Goal: Find specific page/section: Find specific page/section

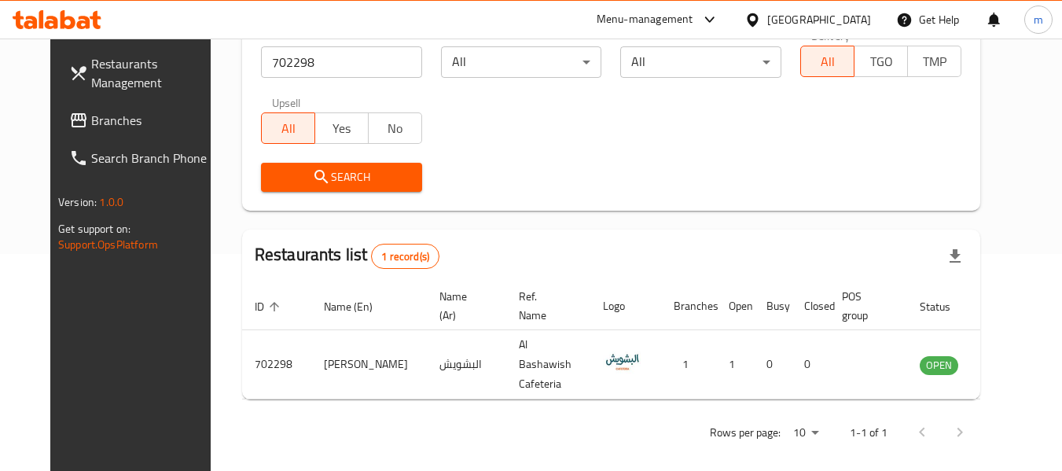
scroll to position [217, 0]
click at [761, 19] on icon at bounding box center [752, 20] width 17 height 17
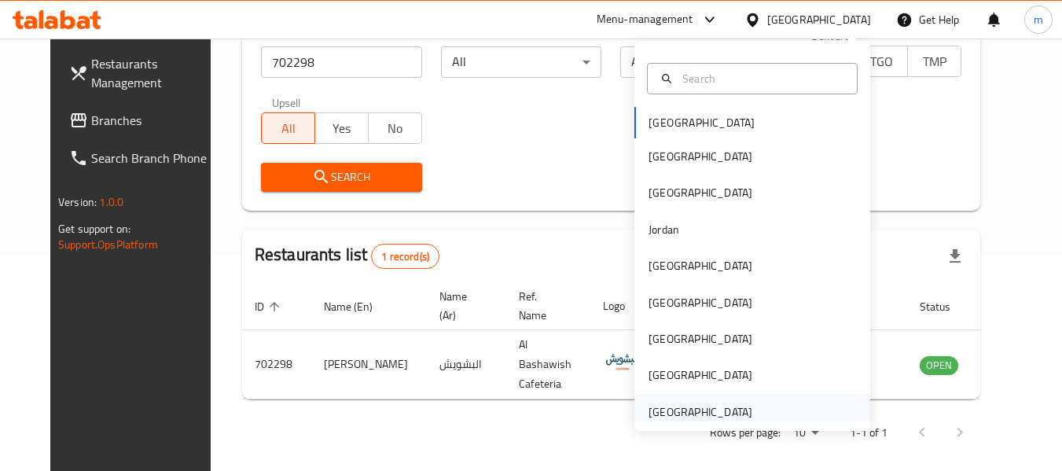
click at [682, 408] on div "[GEOGRAPHIC_DATA]" at bounding box center [700, 411] width 104 height 17
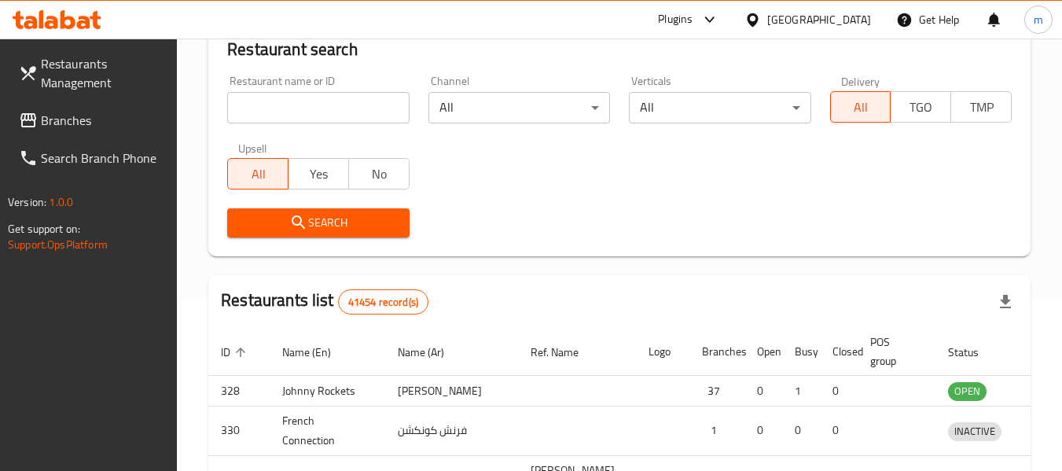
scroll to position [217, 0]
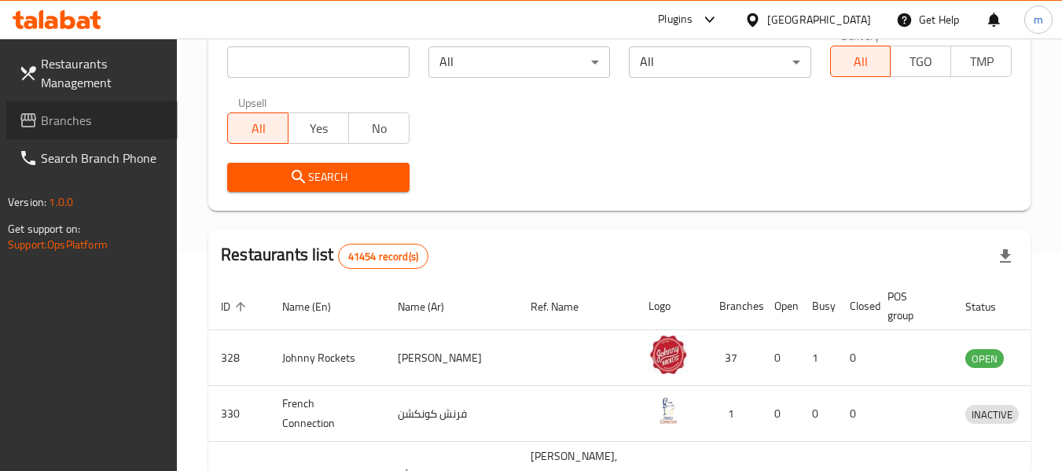
click at [84, 116] on span "Branches" at bounding box center [103, 120] width 124 height 19
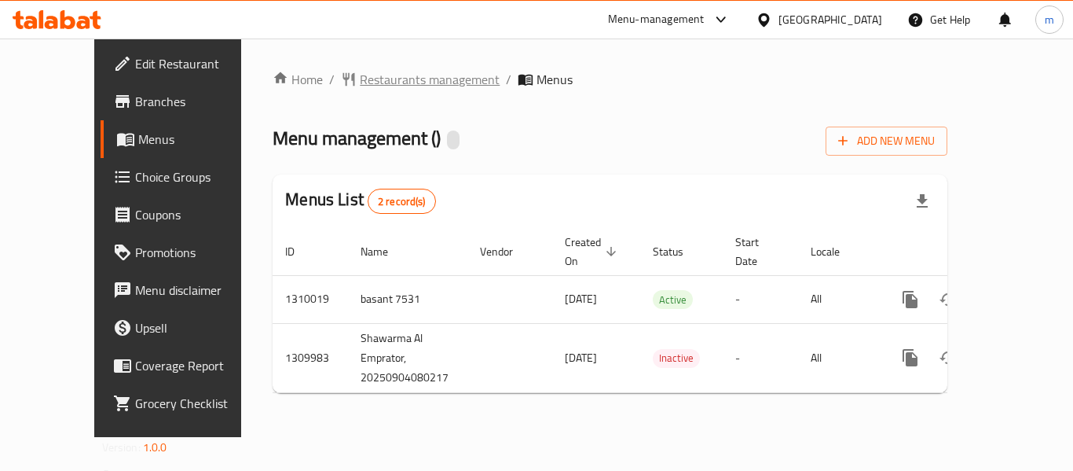
click at [360, 79] on span "Restaurants management" at bounding box center [430, 79] width 140 height 19
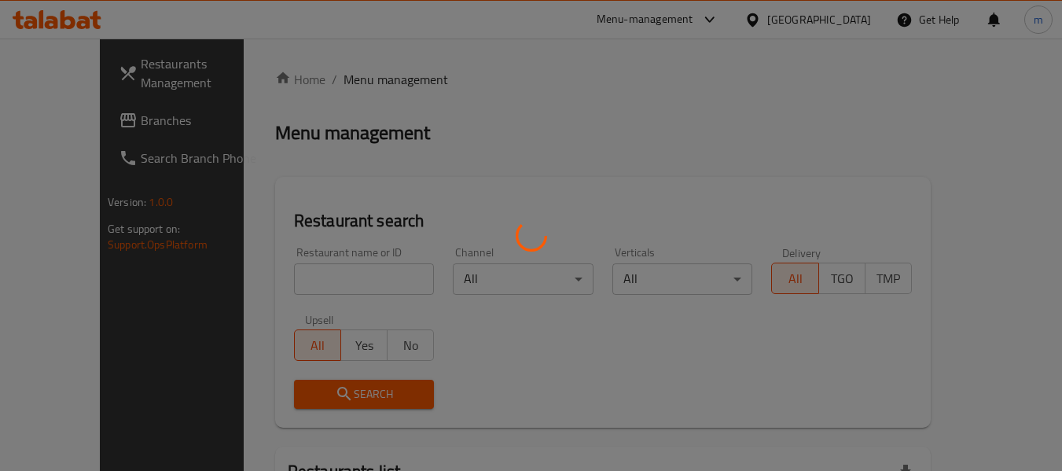
click at [318, 287] on div at bounding box center [531, 235] width 1062 height 471
click at [301, 284] on div at bounding box center [531, 235] width 1062 height 471
click at [278, 278] on div at bounding box center [531, 235] width 1062 height 471
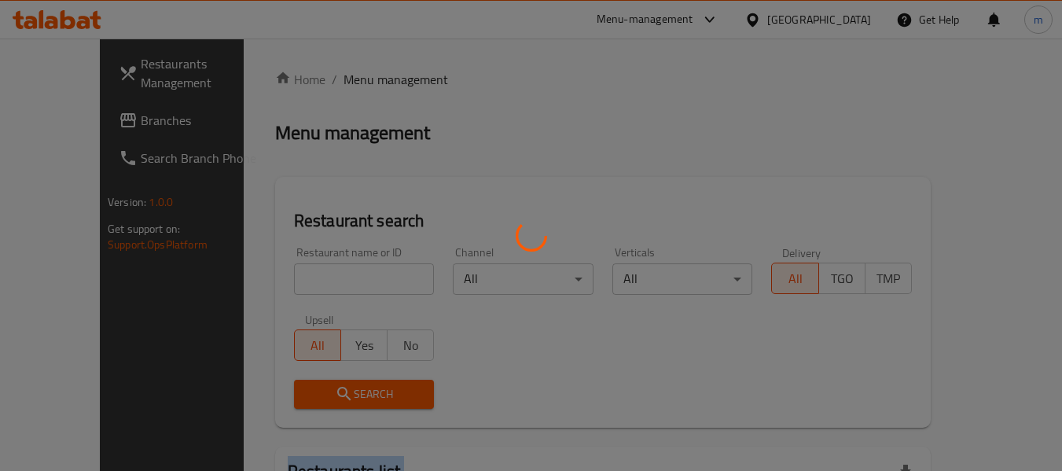
click at [278, 278] on div at bounding box center [531, 235] width 1062 height 471
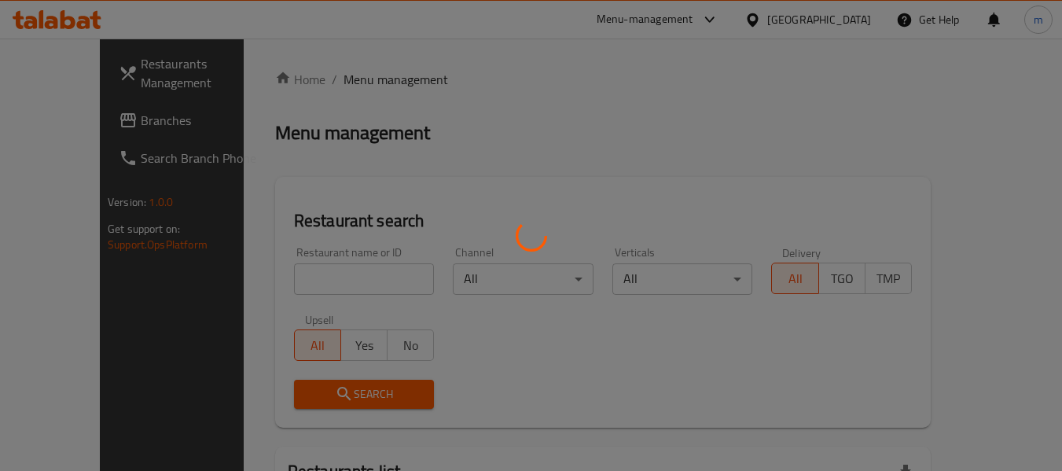
click at [278, 278] on div at bounding box center [531, 235] width 1062 height 471
click at [284, 280] on div at bounding box center [531, 235] width 1062 height 471
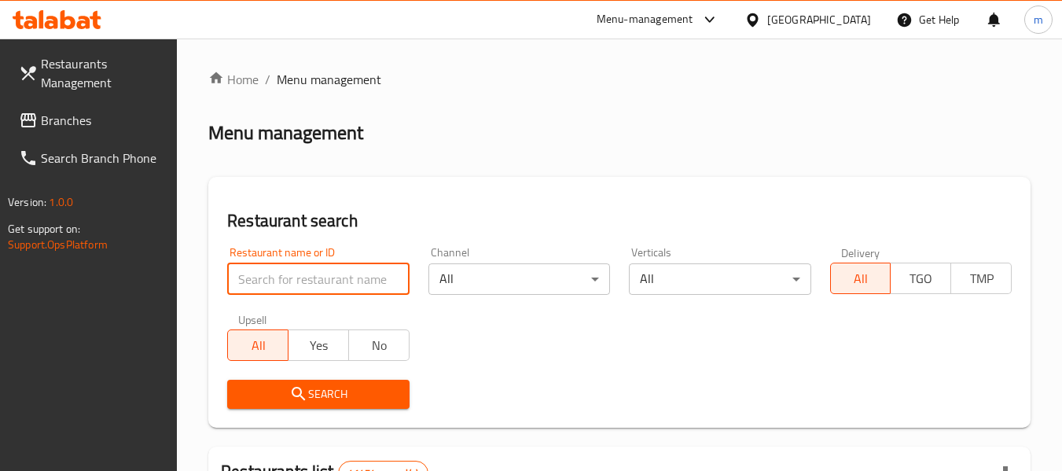
click at [284, 280] on input "search" at bounding box center [318, 278] width 182 height 31
paste input "705307"
type input "705307"
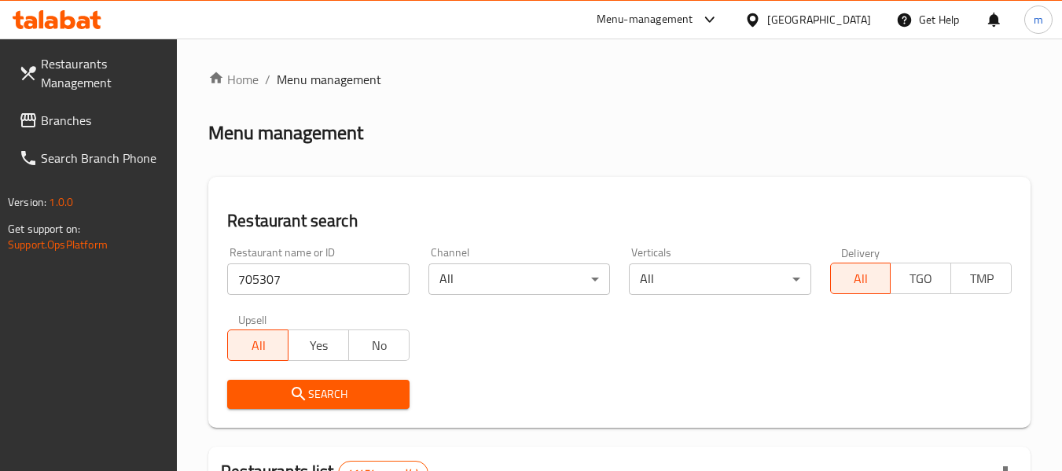
click at [322, 387] on span "Search" at bounding box center [318, 394] width 156 height 20
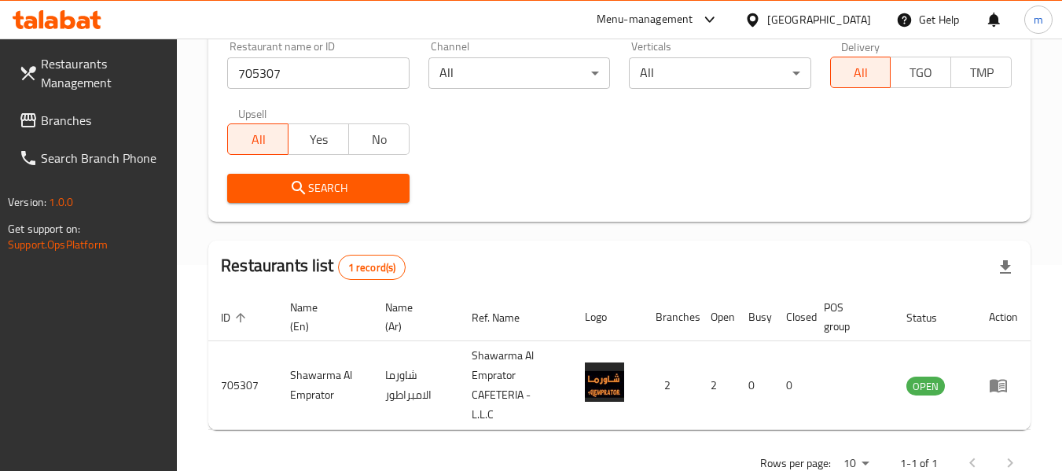
scroll to position [230, 0]
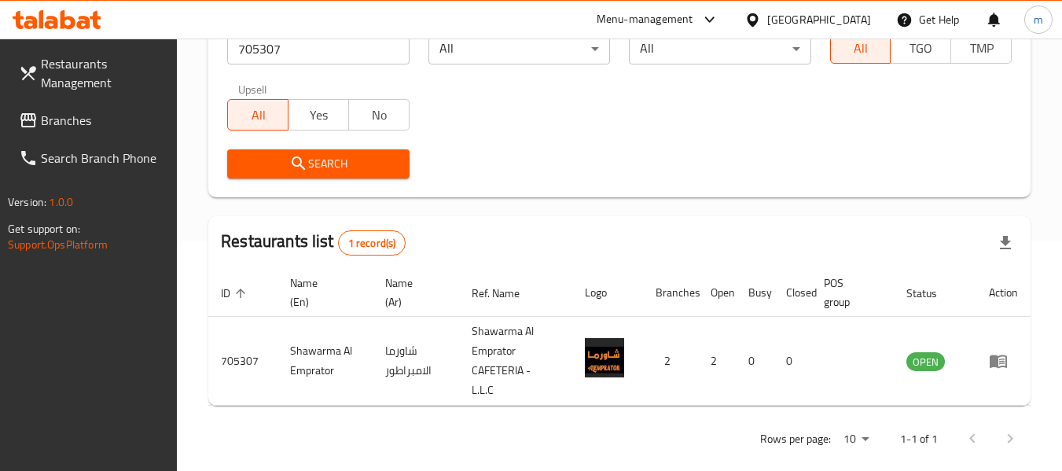
click at [760, 24] on icon at bounding box center [752, 20] width 17 height 17
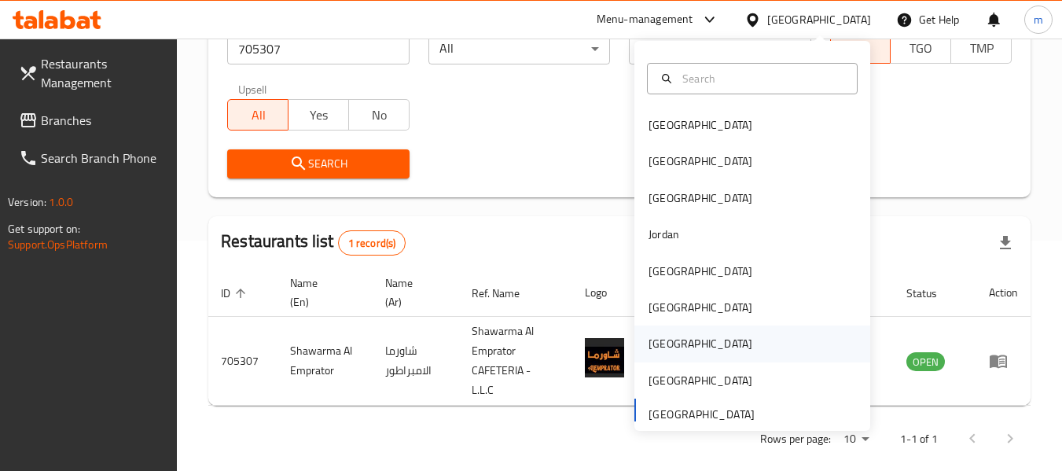
click at [648, 346] on div "Qatar" at bounding box center [700, 343] width 104 height 17
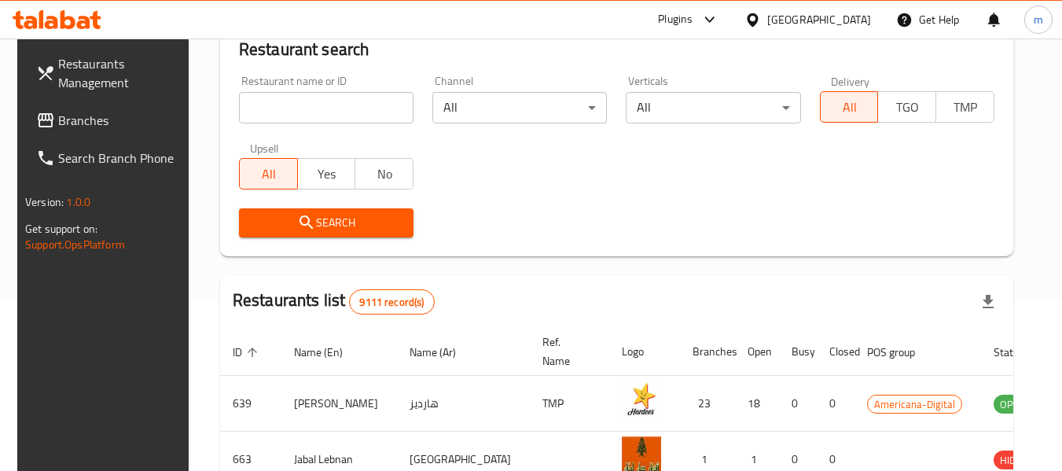
scroll to position [230, 0]
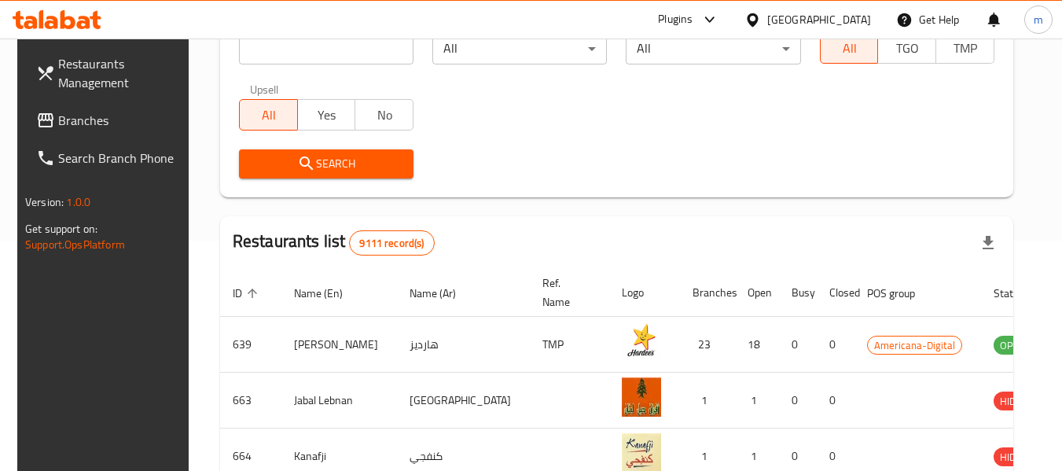
drag, startPoint x: 72, startPoint y: 120, endPoint x: 83, endPoint y: 115, distance: 11.6
click at [72, 120] on span "Branches" at bounding box center [120, 120] width 124 height 19
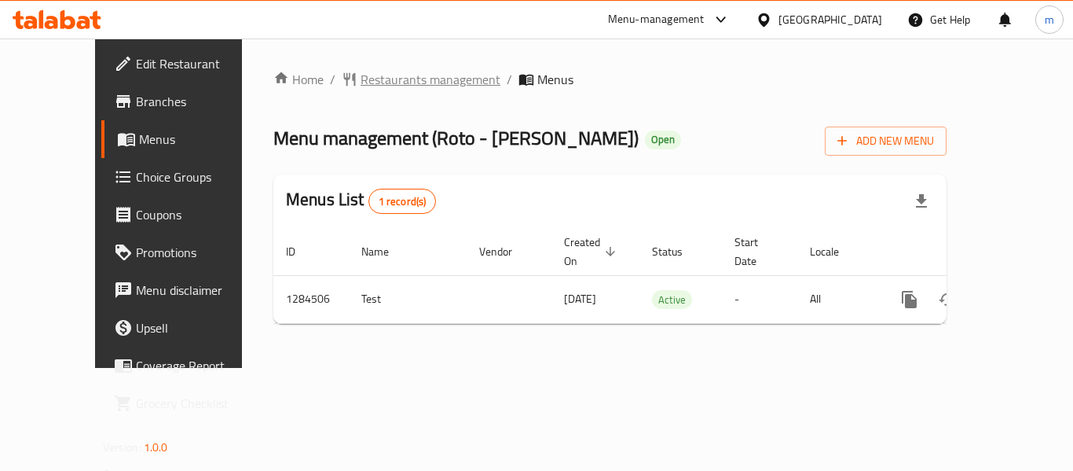
click at [361, 79] on span "Restaurants management" at bounding box center [431, 79] width 140 height 19
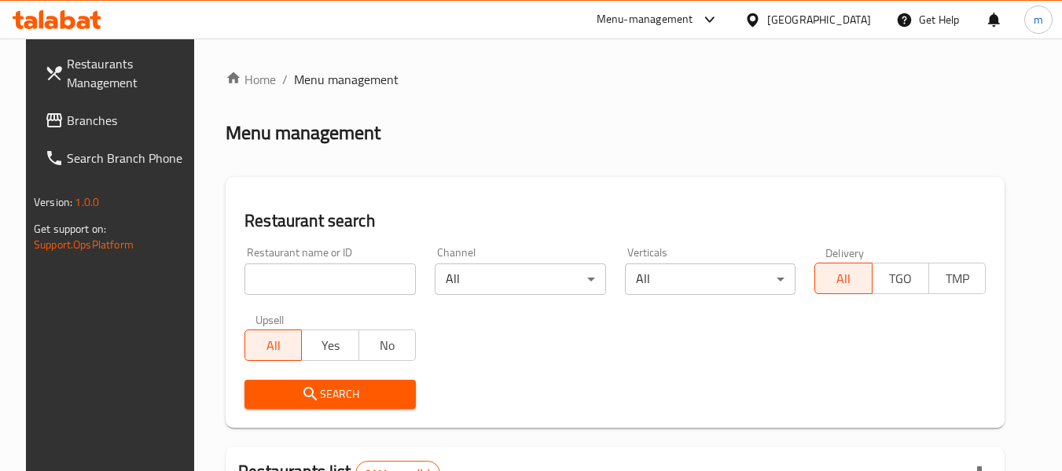
click at [336, 284] on input "search" at bounding box center [329, 278] width 171 height 31
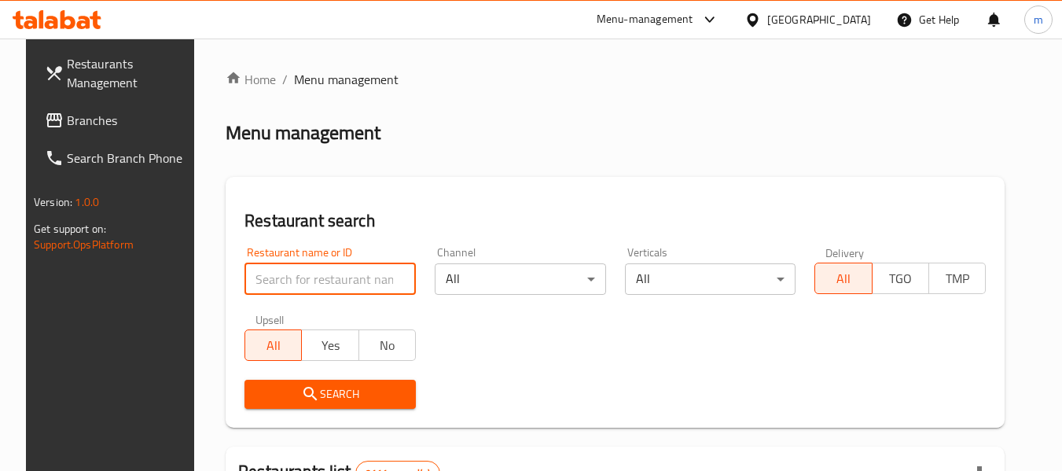
click at [336, 284] on input "search" at bounding box center [329, 278] width 171 height 31
paste input "695703"
type input "695703"
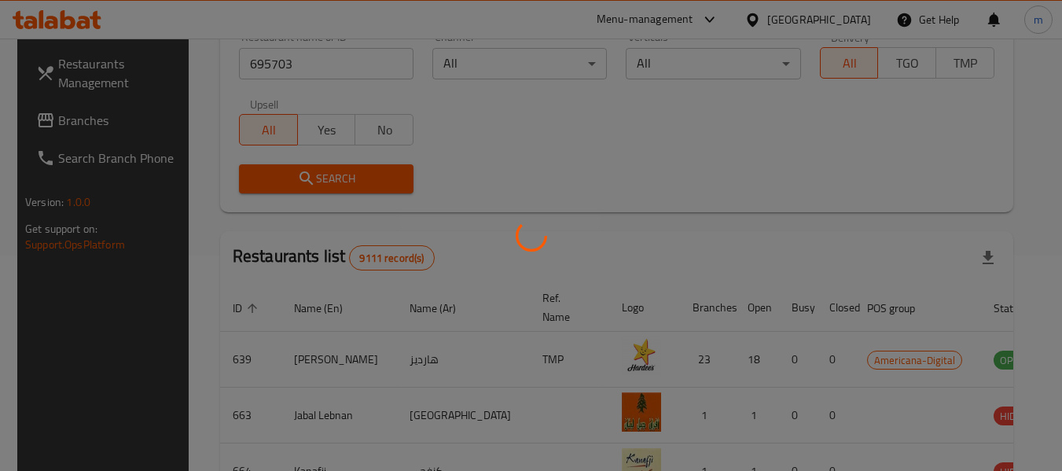
scroll to position [217, 0]
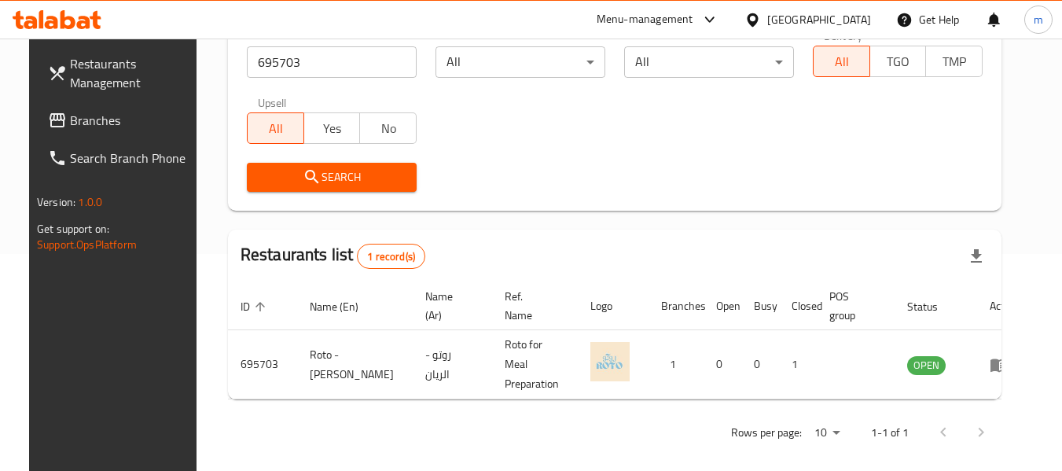
click at [758, 22] on icon at bounding box center [752, 19] width 11 height 13
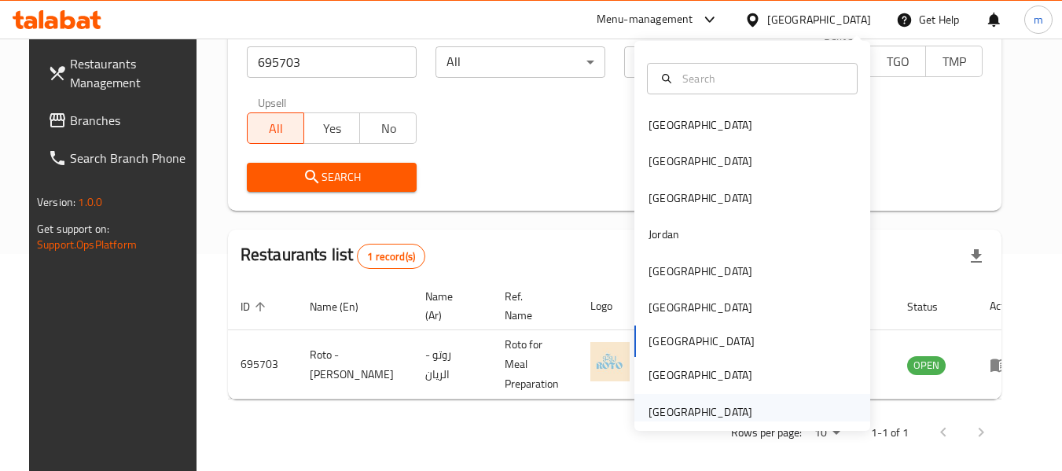
click at [666, 413] on div "[GEOGRAPHIC_DATA]" at bounding box center [700, 411] width 104 height 17
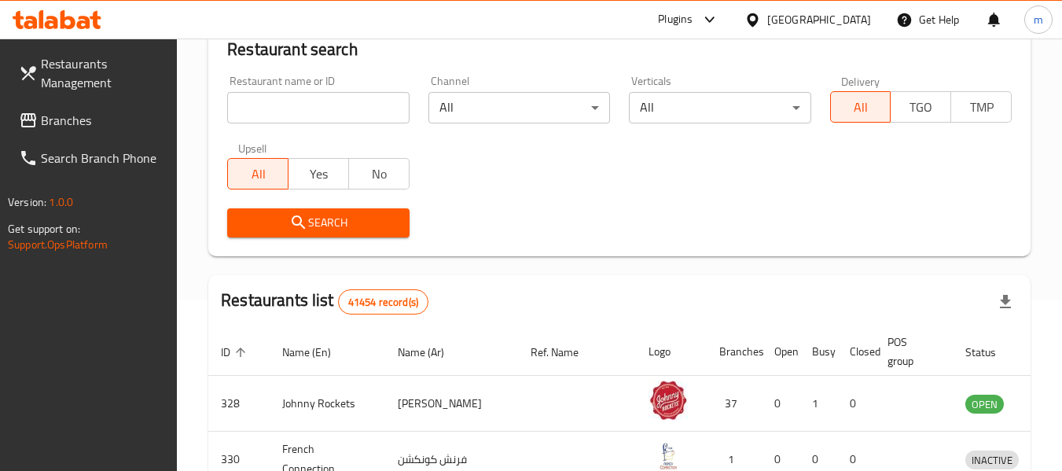
scroll to position [217, 0]
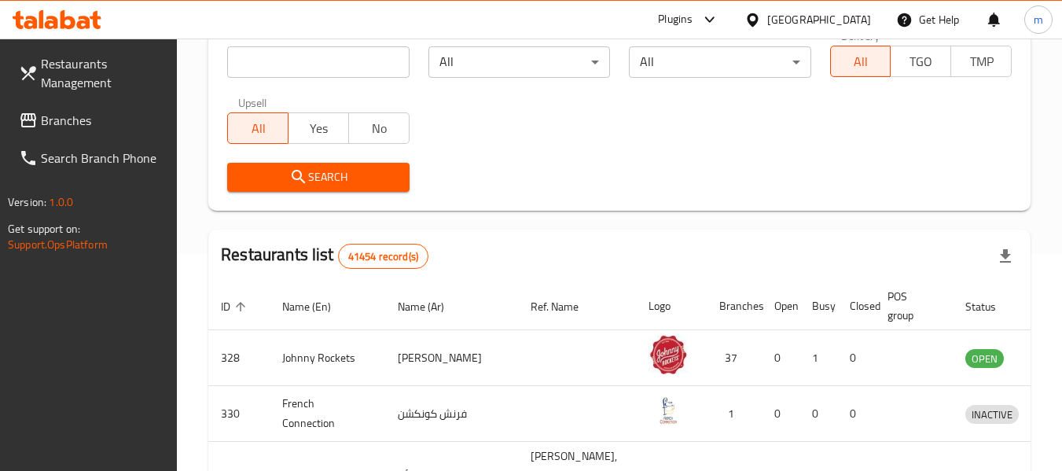
click at [100, 120] on span "Branches" at bounding box center [103, 120] width 124 height 19
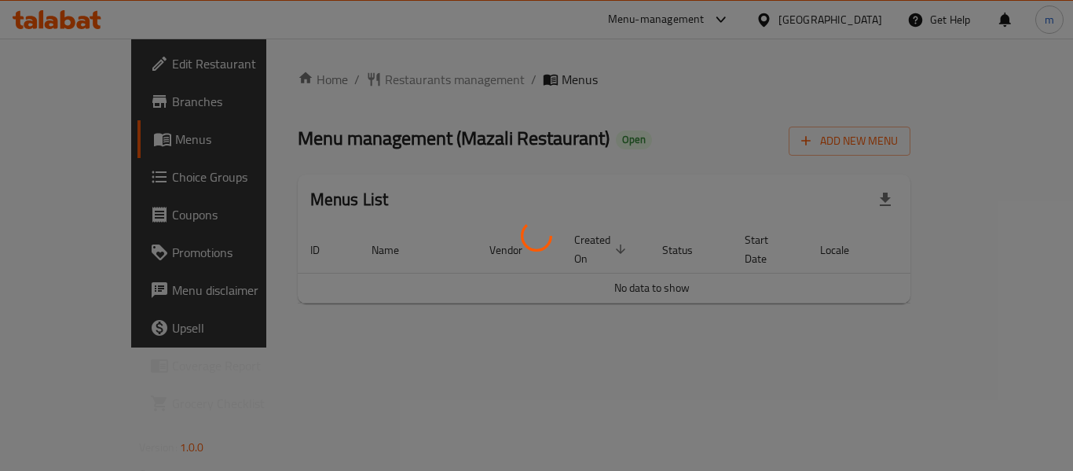
click at [359, 75] on div at bounding box center [536, 235] width 1073 height 471
click at [358, 76] on div at bounding box center [536, 235] width 1073 height 471
click at [361, 86] on div at bounding box center [536, 235] width 1073 height 471
click at [363, 86] on div at bounding box center [536, 235] width 1073 height 471
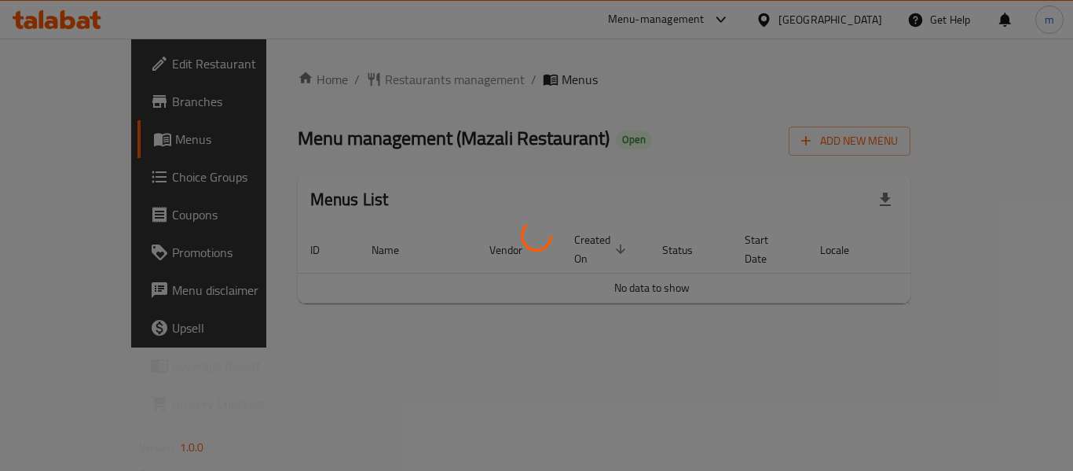
click at [364, 82] on div at bounding box center [536, 235] width 1073 height 471
click at [365, 82] on div at bounding box center [536, 235] width 1073 height 471
click at [391, 88] on div at bounding box center [536, 235] width 1073 height 471
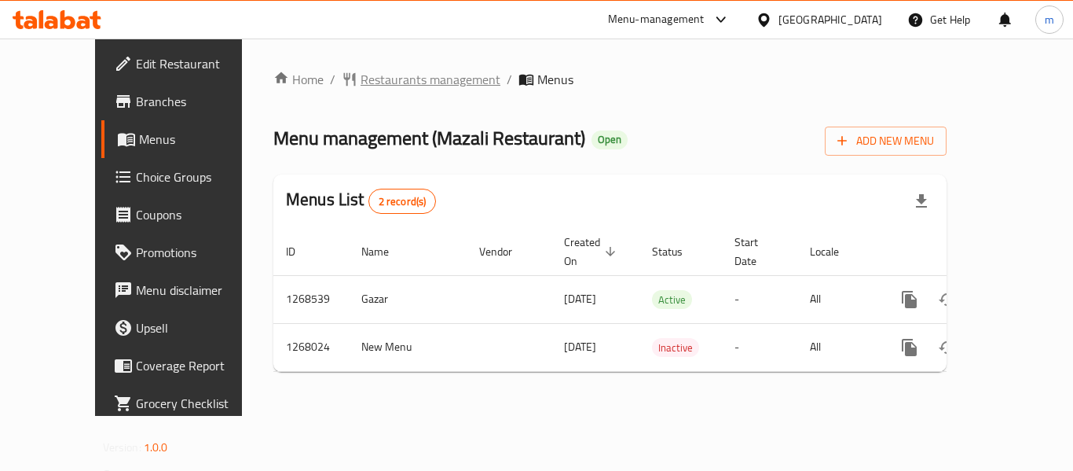
click at [361, 86] on span "Restaurants management" at bounding box center [431, 79] width 140 height 19
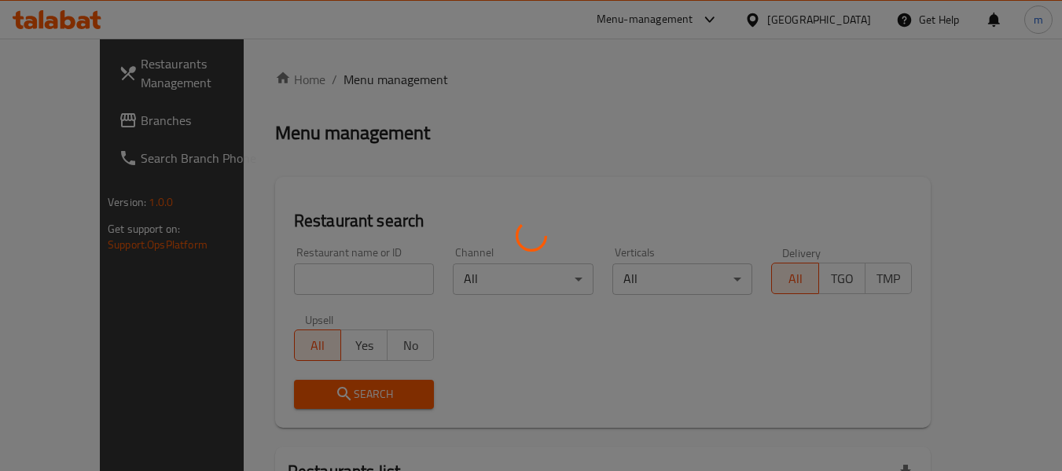
click at [315, 281] on div at bounding box center [531, 235] width 1062 height 471
click at [314, 281] on div at bounding box center [531, 235] width 1062 height 471
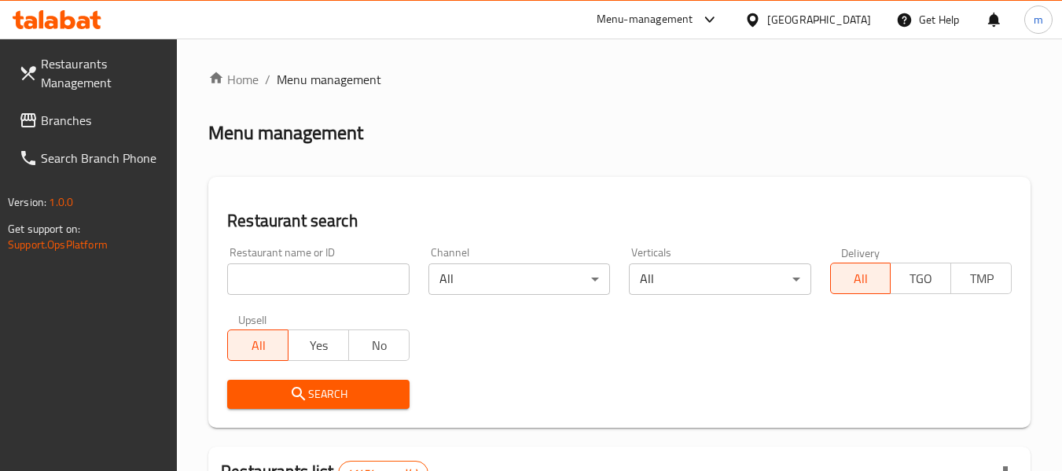
click at [314, 281] on input "search" at bounding box center [318, 278] width 182 height 31
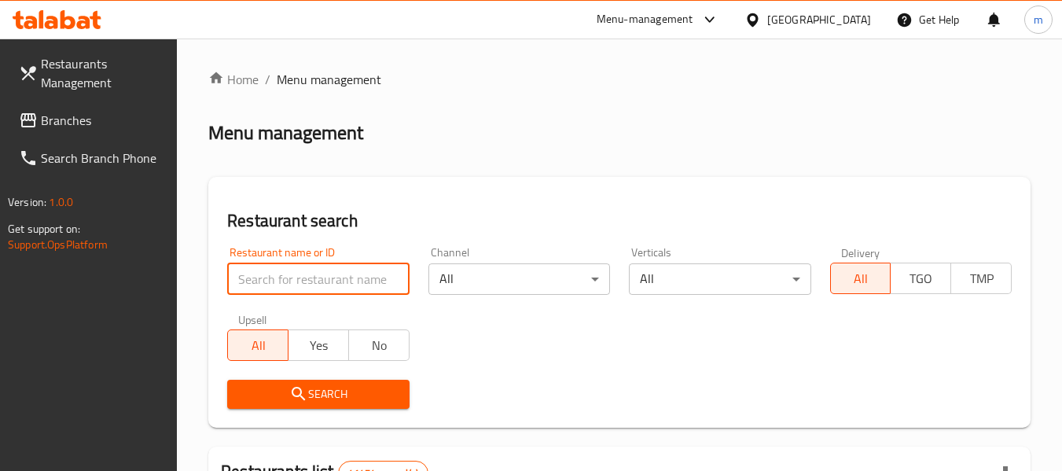
click at [314, 281] on input "search" at bounding box center [318, 278] width 182 height 31
paste input "687853"
type input "687853"
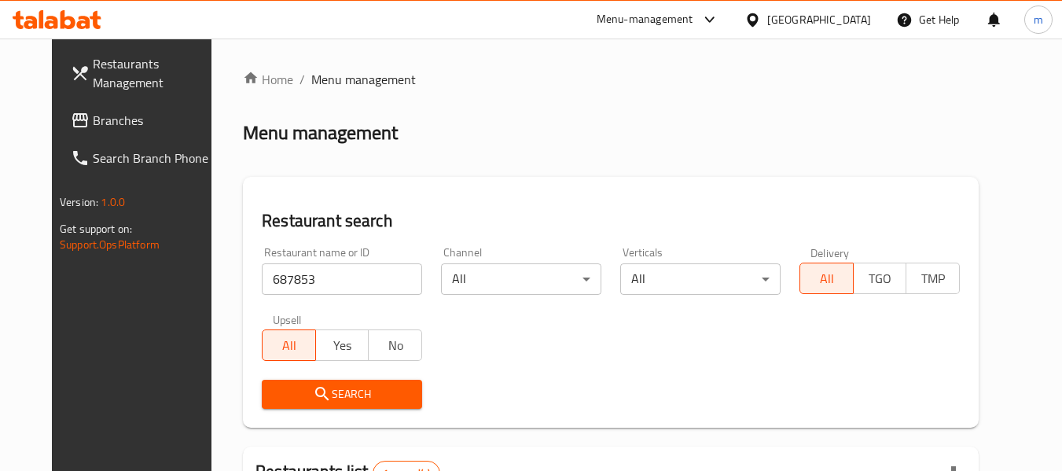
drag, startPoint x: 758, startPoint y: 24, endPoint x: 765, endPoint y: 38, distance: 15.1
click at [758, 24] on icon at bounding box center [752, 20] width 17 height 17
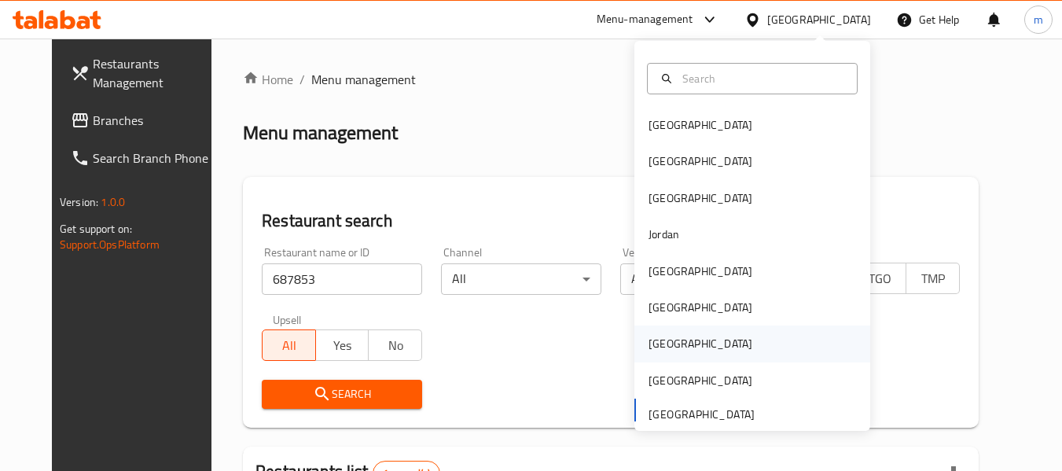
click at [648, 341] on div "Qatar" at bounding box center [700, 343] width 104 height 17
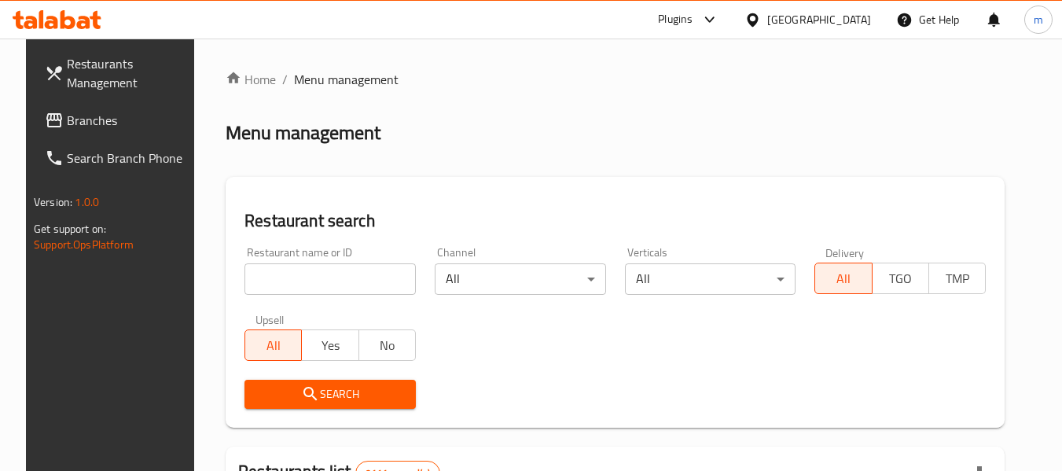
click at [81, 119] on span "Branches" at bounding box center [129, 120] width 124 height 19
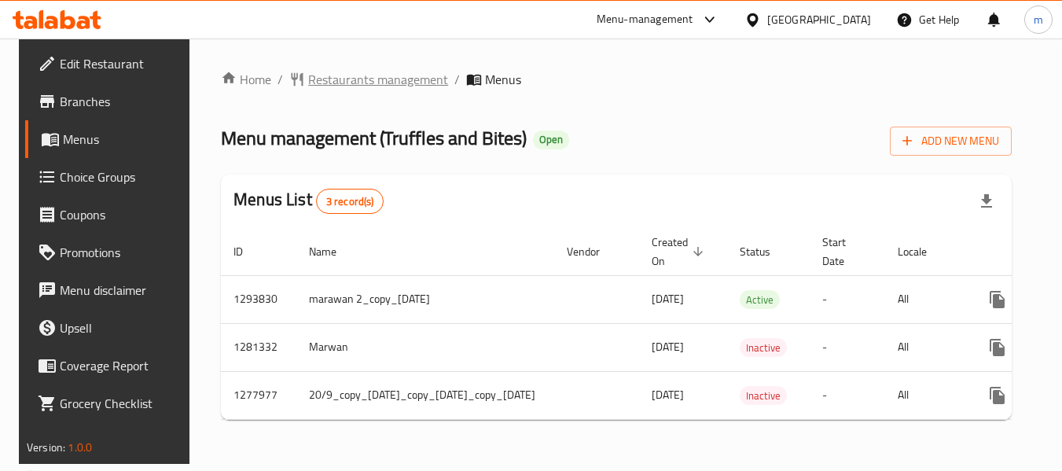
click at [377, 81] on span "Restaurants management" at bounding box center [378, 79] width 140 height 19
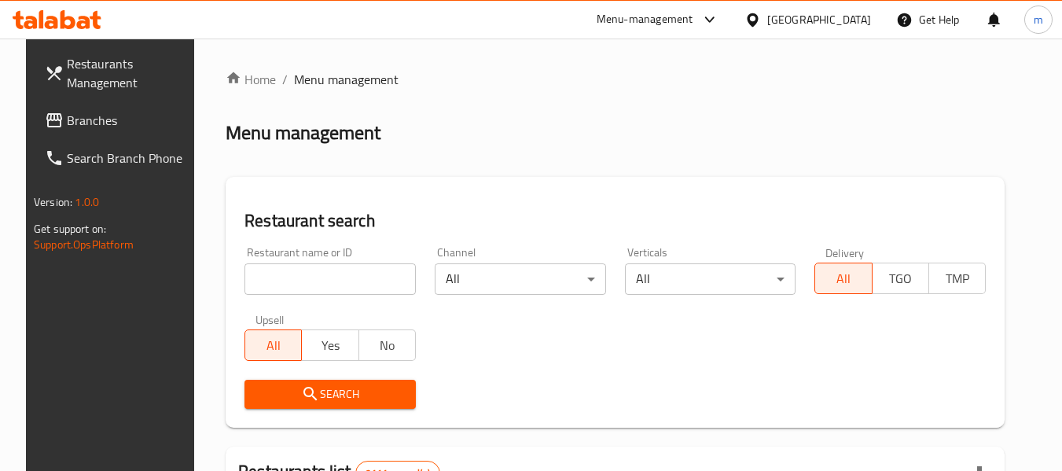
click at [325, 285] on div at bounding box center [531, 235] width 1062 height 471
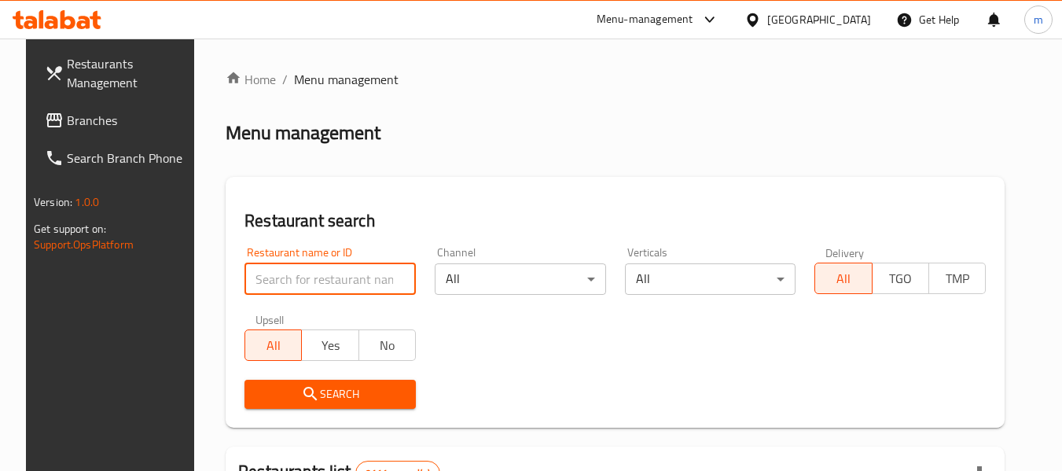
click at [292, 285] on input "search" at bounding box center [329, 278] width 171 height 31
paste input "659030"
type input "659030"
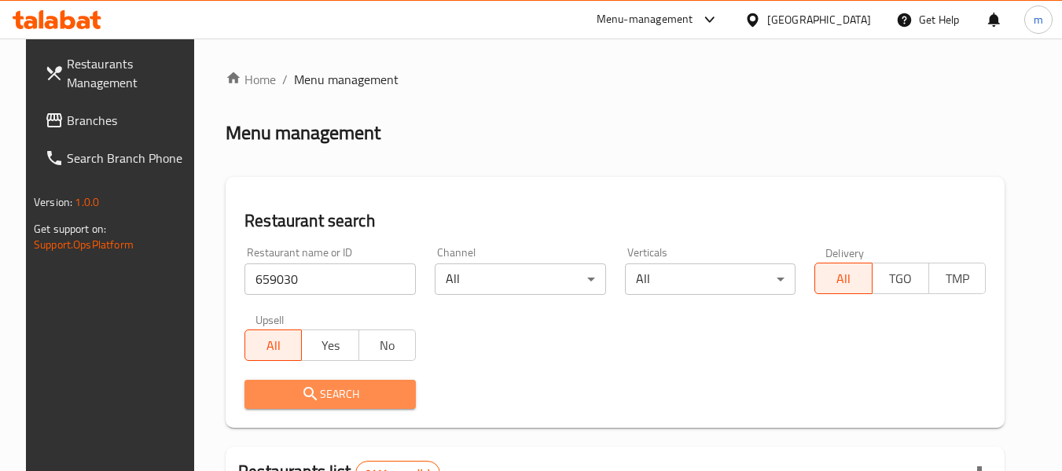
click at [321, 398] on span "Search" at bounding box center [330, 394] width 146 height 20
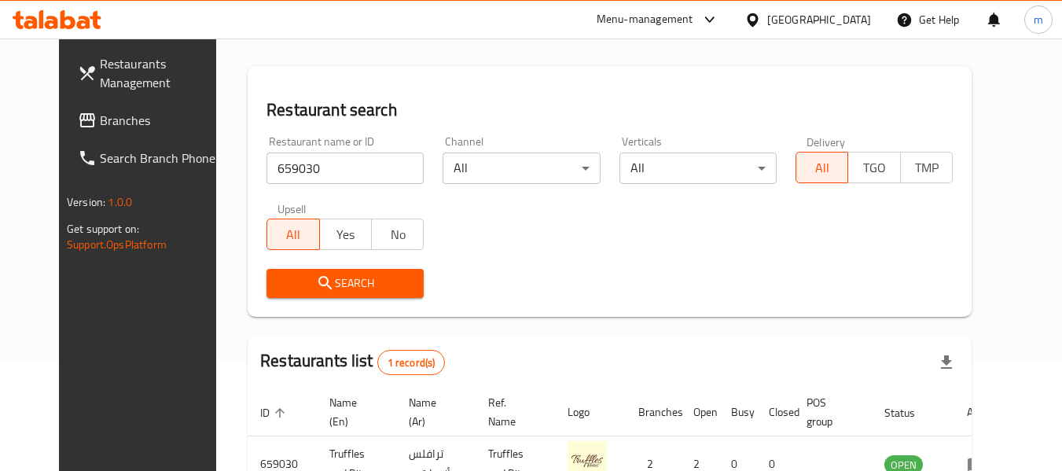
scroll to position [157, 0]
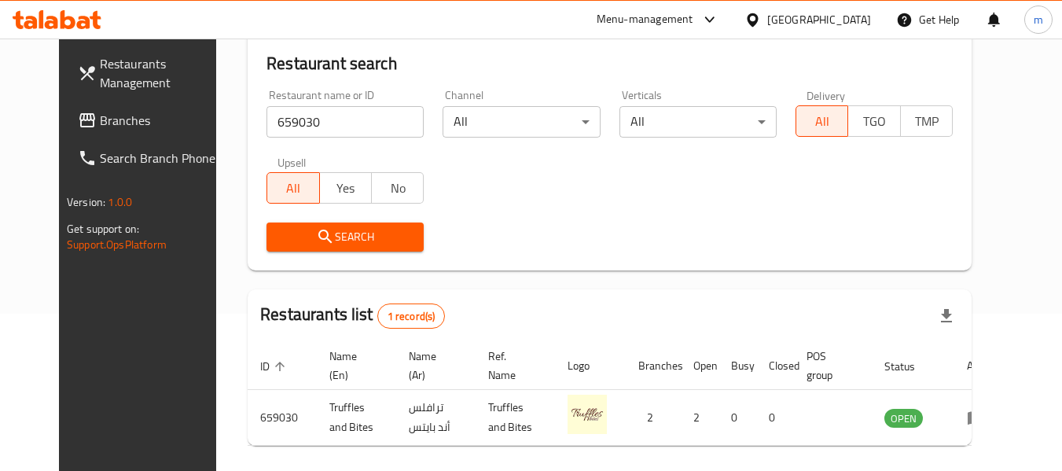
click at [758, 18] on icon at bounding box center [752, 19] width 11 height 13
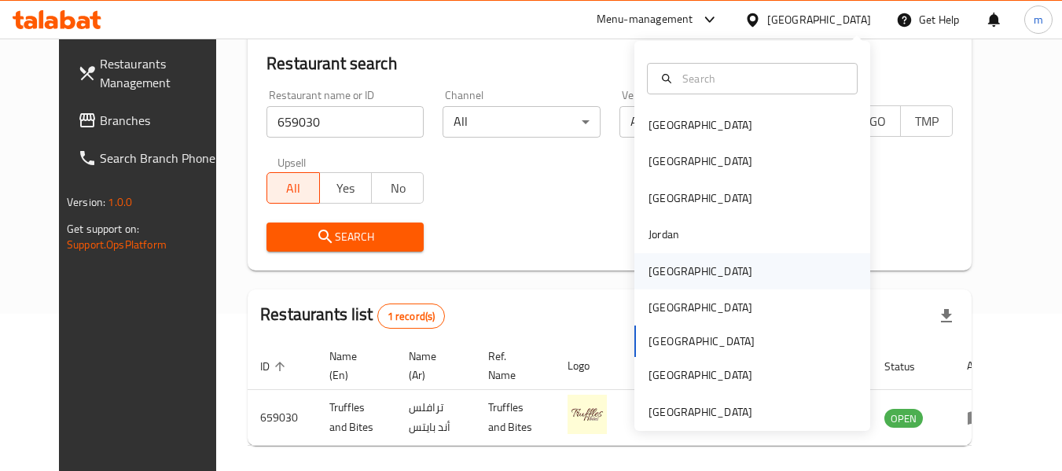
click at [648, 271] on div "[GEOGRAPHIC_DATA]" at bounding box center [700, 270] width 104 height 17
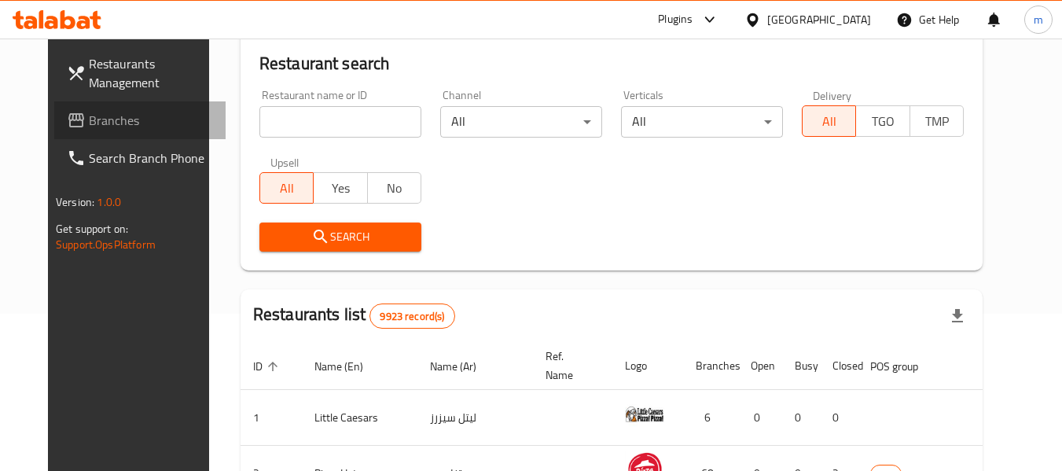
click at [106, 114] on span "Branches" at bounding box center [151, 120] width 124 height 19
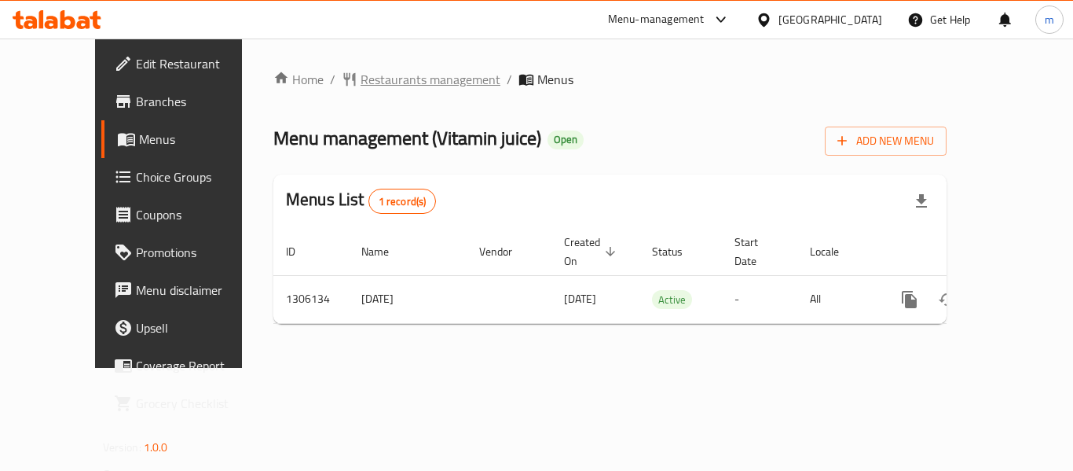
click at [361, 83] on span "Restaurants management" at bounding box center [431, 79] width 140 height 19
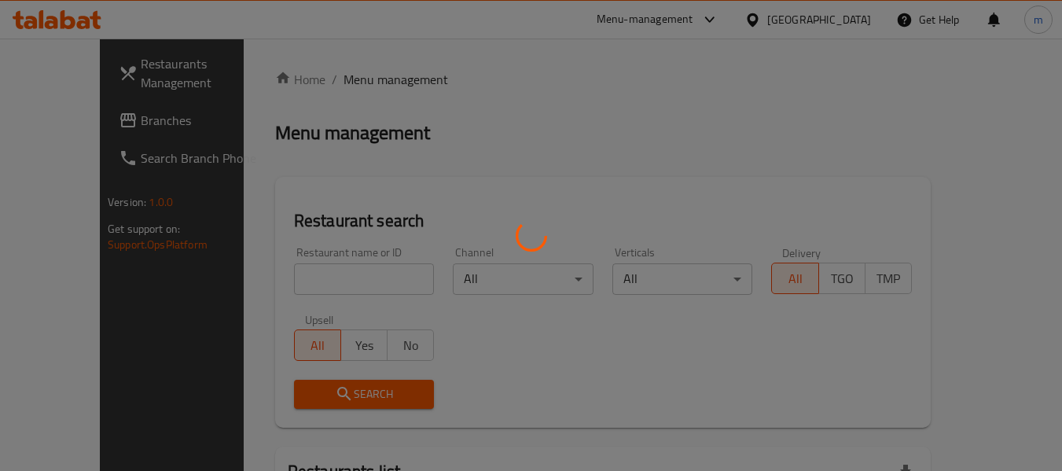
click at [289, 277] on div at bounding box center [531, 235] width 1062 height 471
click at [288, 278] on div at bounding box center [531, 235] width 1062 height 471
click at [288, 280] on div at bounding box center [531, 235] width 1062 height 471
click at [288, 281] on div at bounding box center [531, 235] width 1062 height 471
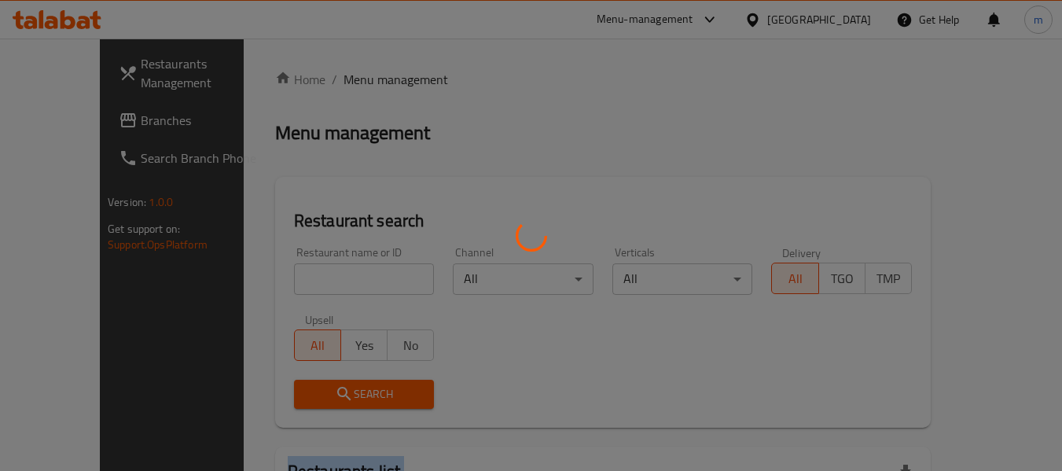
click at [290, 281] on div at bounding box center [531, 235] width 1062 height 471
click at [299, 281] on div at bounding box center [531, 235] width 1062 height 471
click at [317, 283] on div at bounding box center [531, 235] width 1062 height 471
click at [332, 281] on div at bounding box center [531, 235] width 1062 height 471
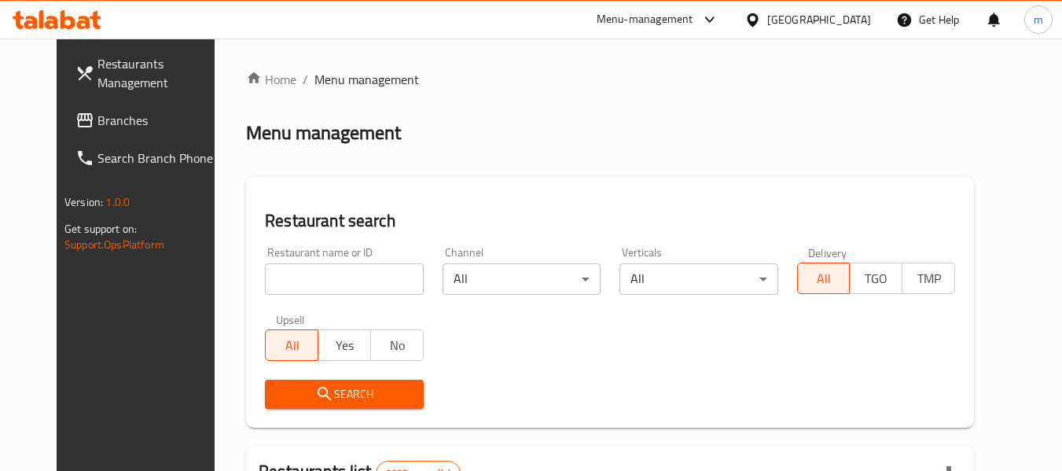
click at [350, 279] on input "search" at bounding box center [344, 278] width 158 height 31
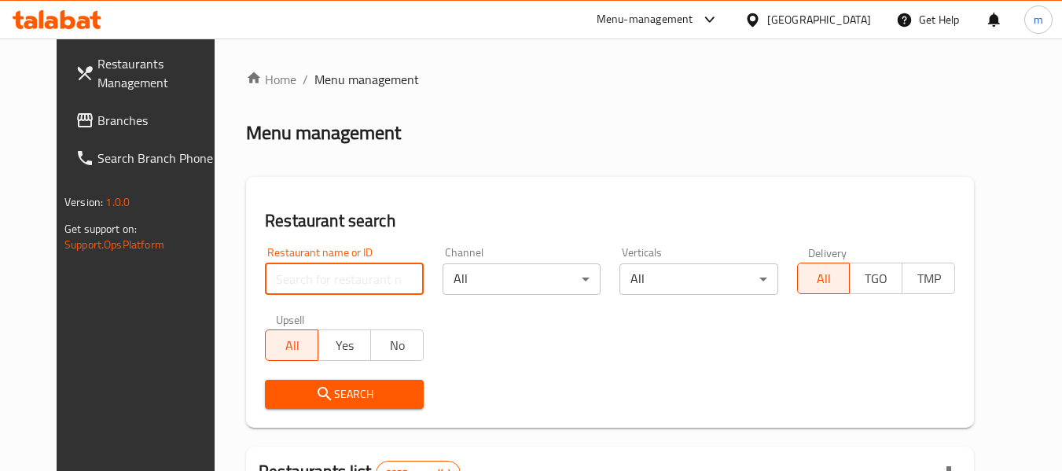
paste input "703987"
type input "703987"
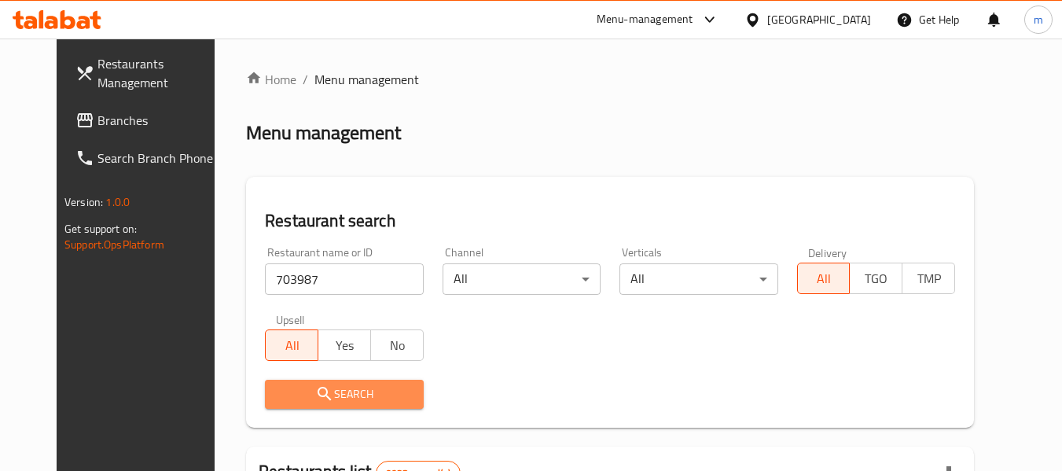
click at [315, 392] on icon "submit" at bounding box center [324, 393] width 19 height 19
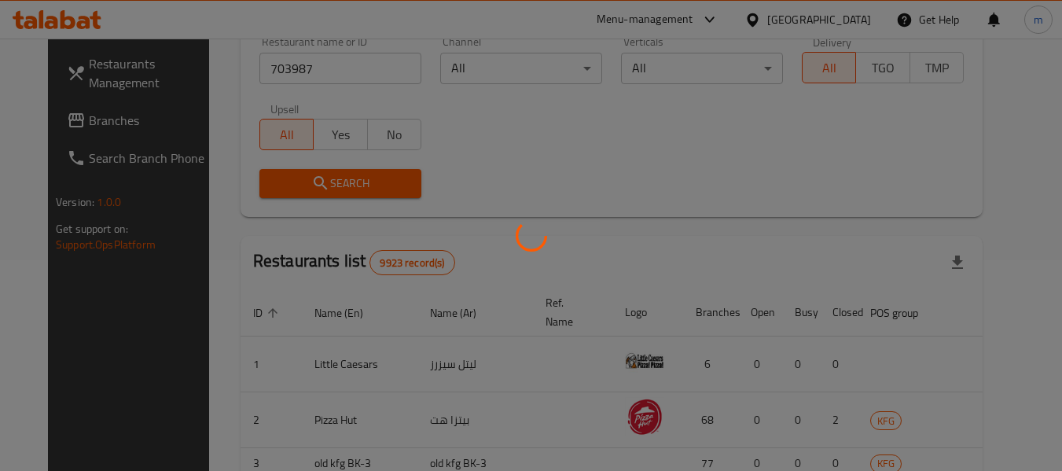
scroll to position [217, 0]
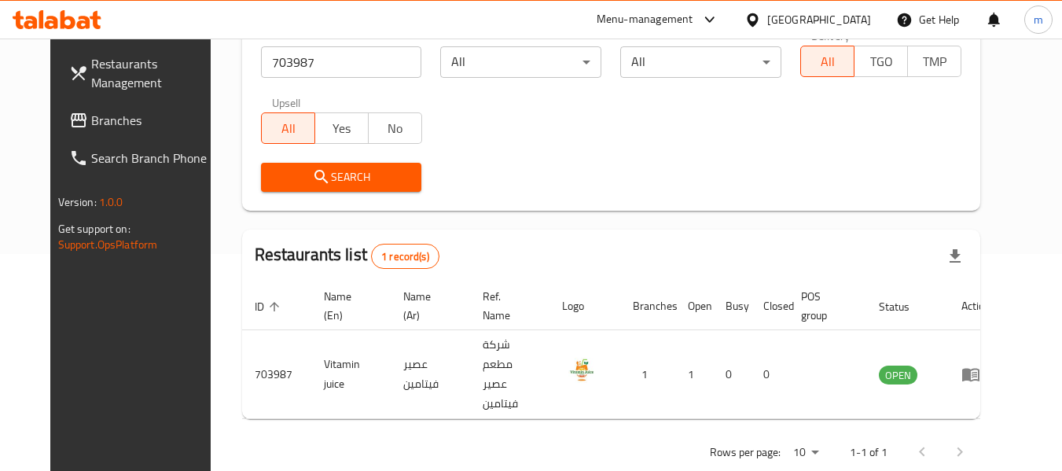
click at [761, 20] on icon at bounding box center [752, 20] width 17 height 17
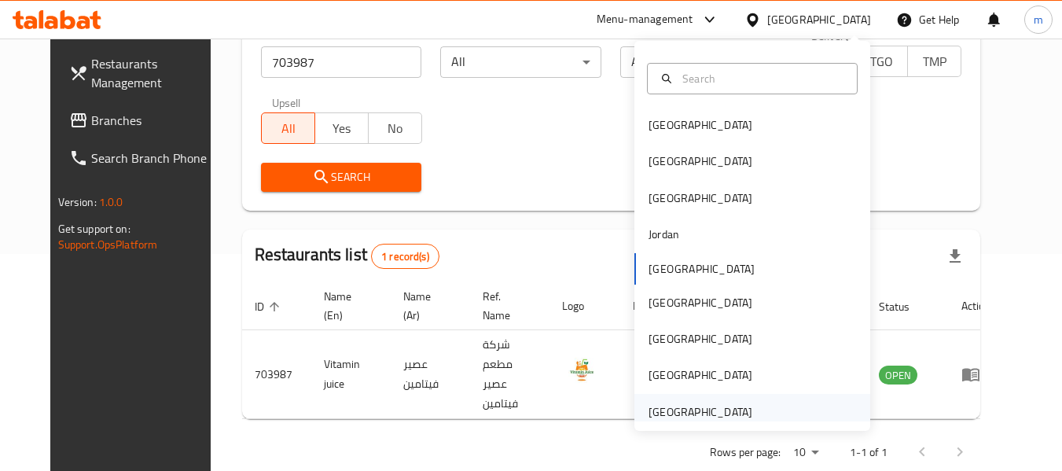
click at [657, 413] on div "[GEOGRAPHIC_DATA]" at bounding box center [700, 411] width 104 height 17
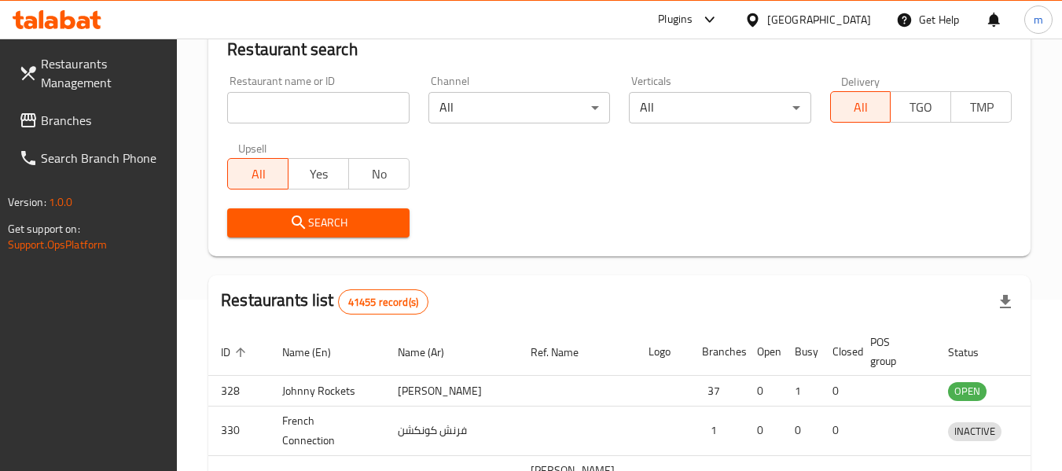
scroll to position [217, 0]
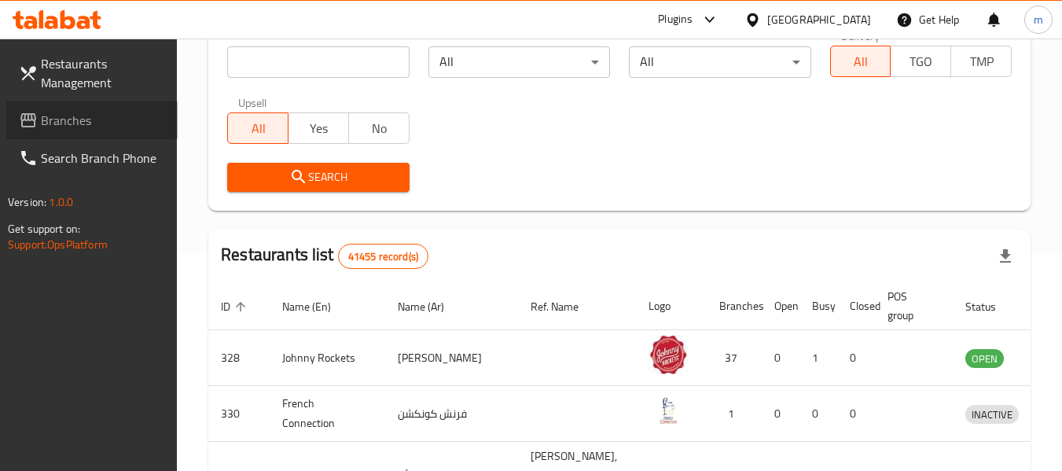
click at [101, 119] on span "Branches" at bounding box center [103, 120] width 124 height 19
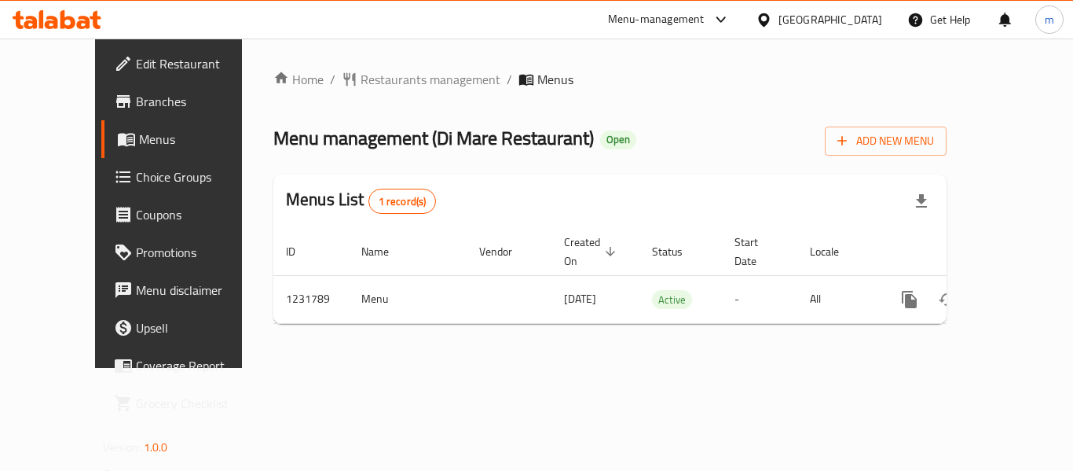
click at [372, 80] on span "Restaurants management" at bounding box center [431, 79] width 140 height 19
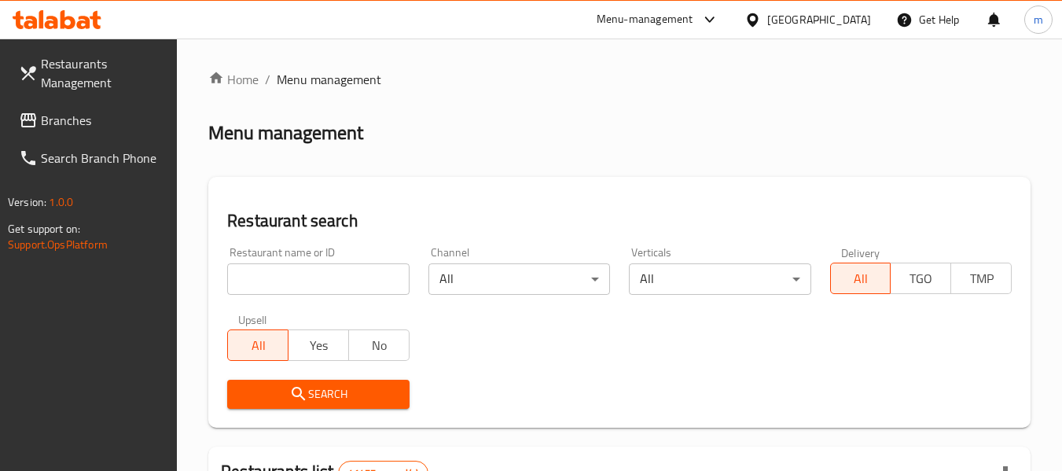
click at [326, 295] on div at bounding box center [531, 235] width 1062 height 471
click at [345, 272] on input "search" at bounding box center [318, 278] width 182 height 31
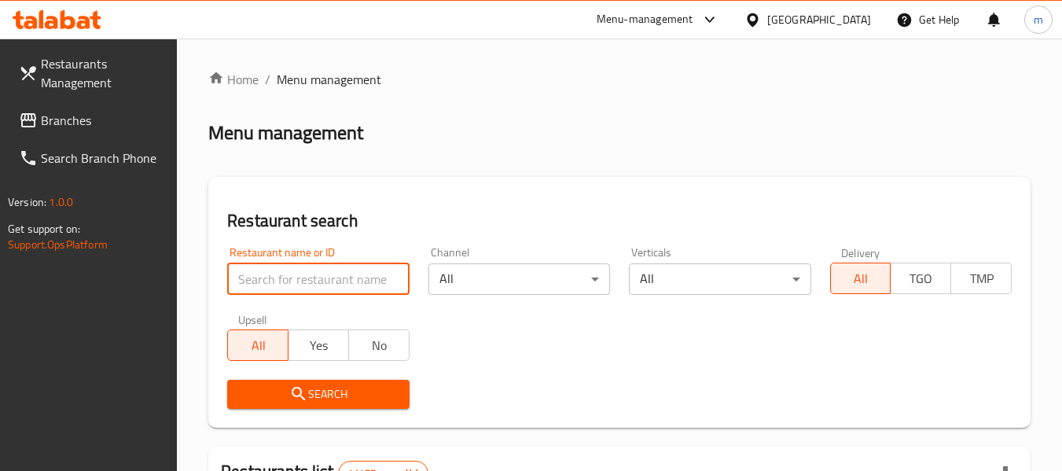
drag, startPoint x: 346, startPoint y: 272, endPoint x: 359, endPoint y: 271, distance: 13.4
click at [347, 272] on input "search" at bounding box center [318, 278] width 182 height 31
paste input "677569"
type input "677569"
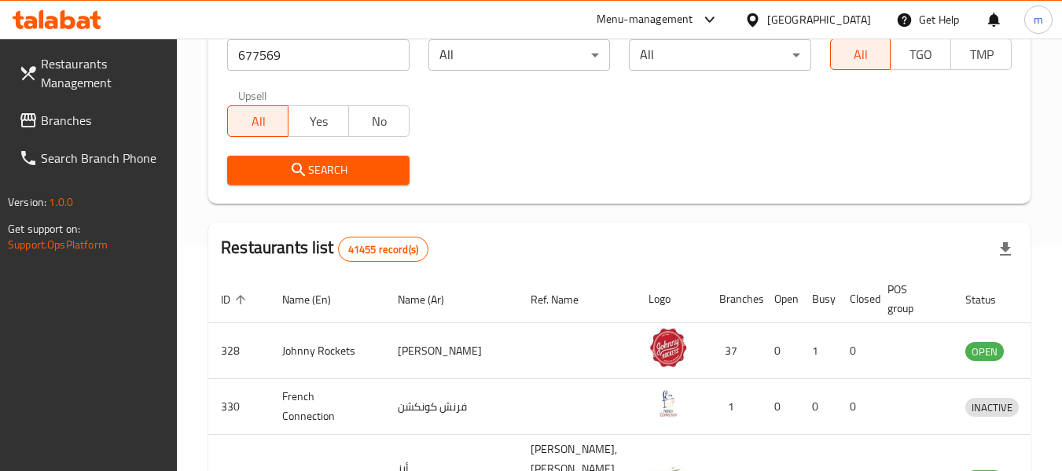
scroll to position [157, 0]
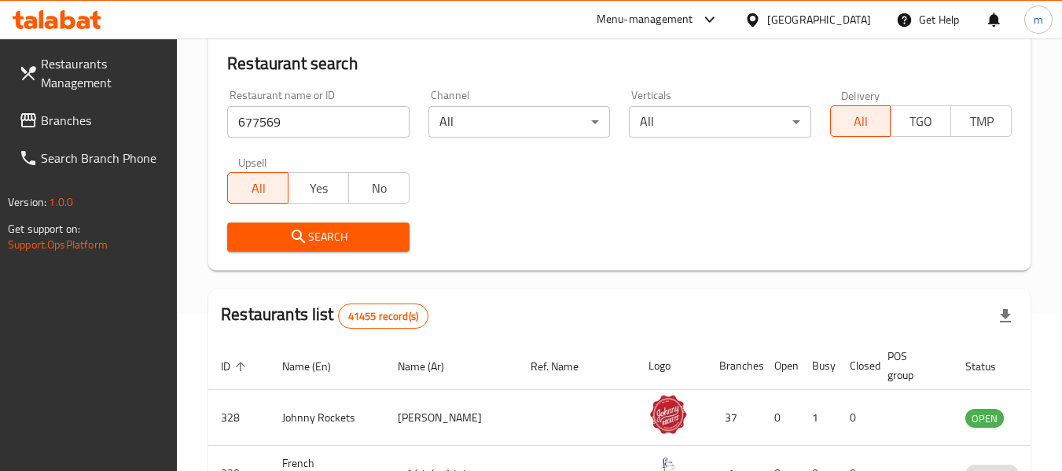
click at [332, 235] on span "Search" at bounding box center [318, 237] width 156 height 20
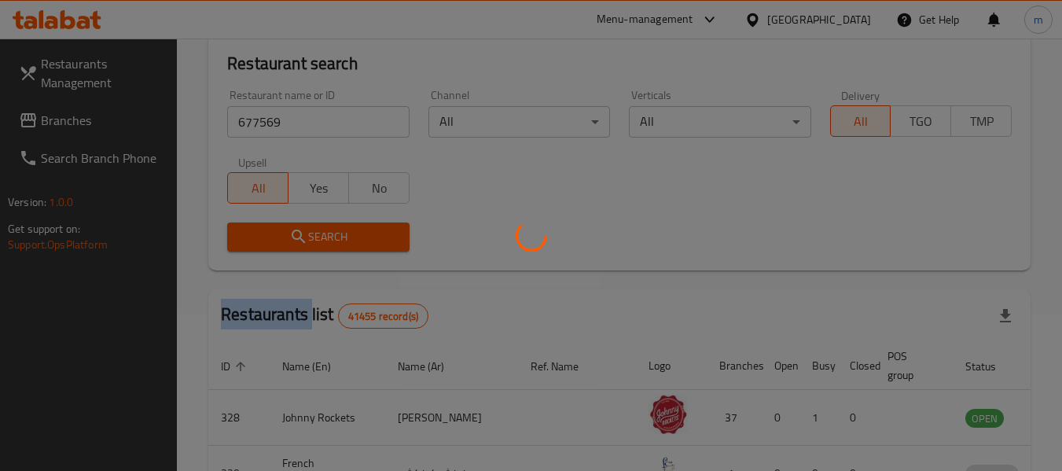
click at [332, 235] on div at bounding box center [531, 235] width 1062 height 471
